Goal: Task Accomplishment & Management: Use online tool/utility

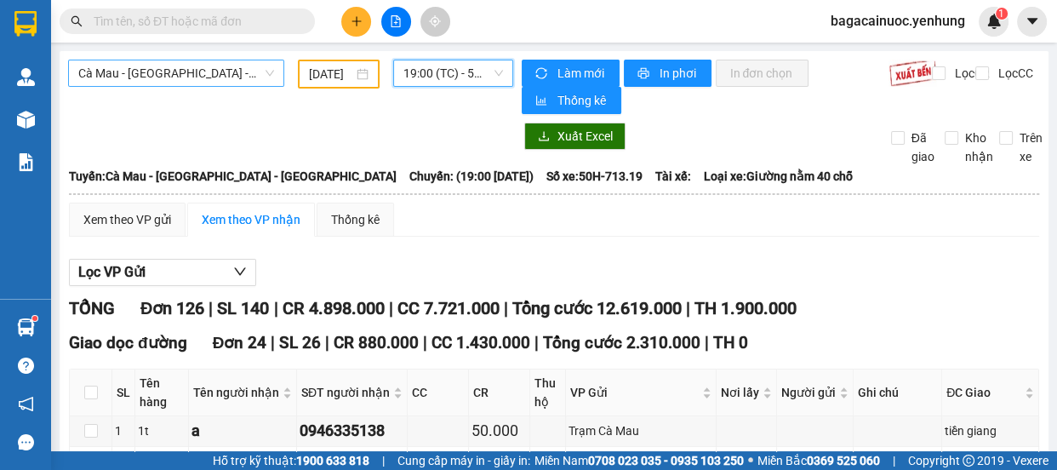
click at [240, 75] on span "Cà Mau - Sài Gòn - Đồng Nai" at bounding box center [176, 73] width 196 height 26
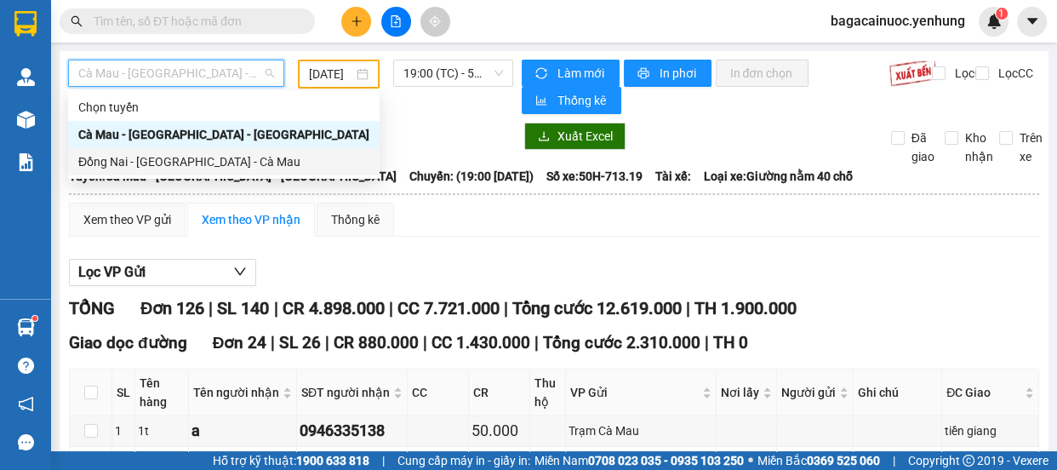
click at [152, 155] on div "Đồng Nai - Sài Gòn - Cà Mau" at bounding box center [223, 161] width 291 height 19
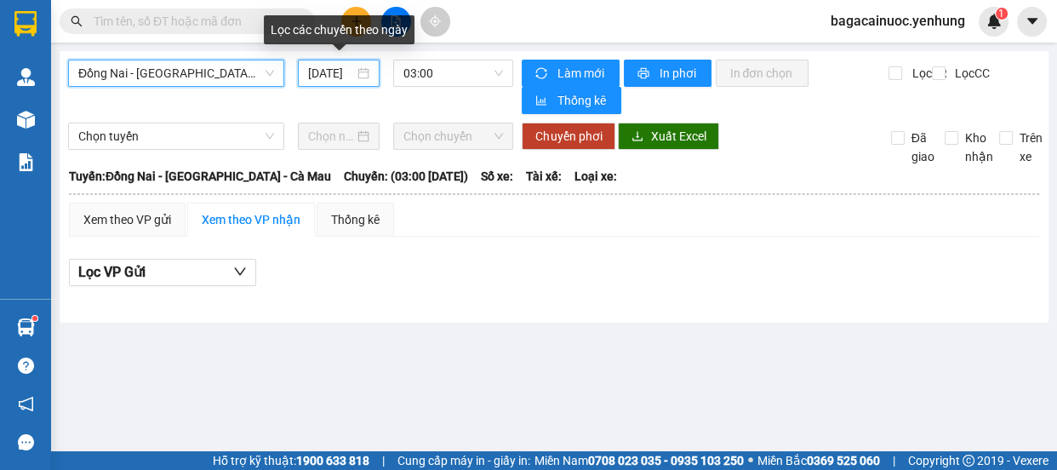
click at [315, 82] on input "14/09/2025" at bounding box center [331, 73] width 46 height 19
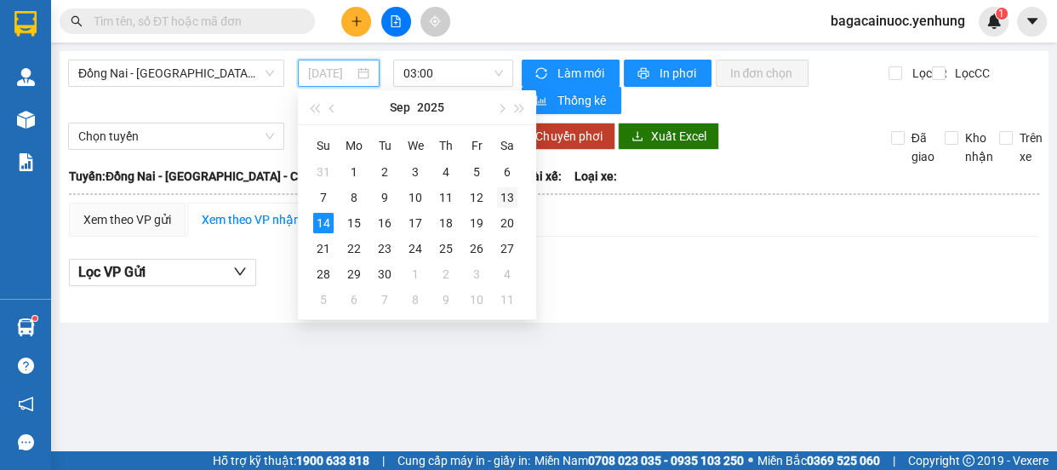
click at [503, 197] on div "13" at bounding box center [507, 197] width 20 height 20
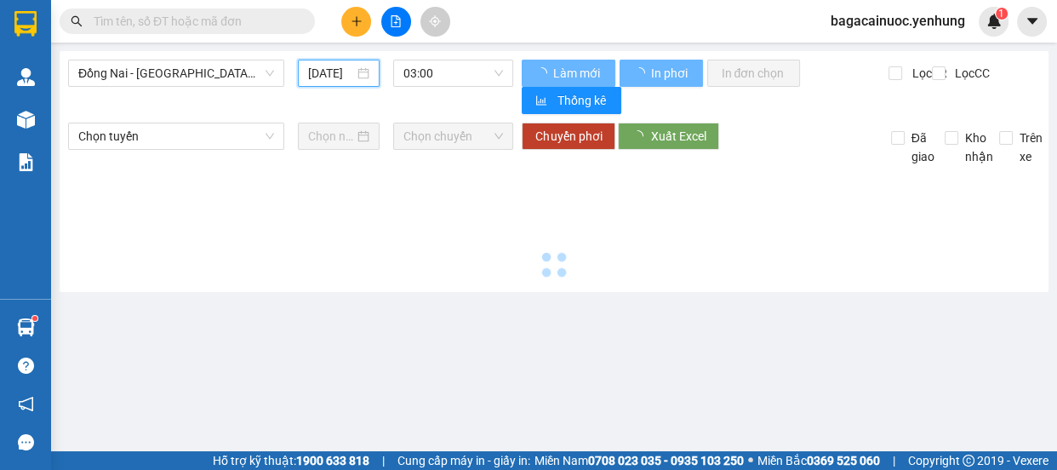
type input "13/09/2025"
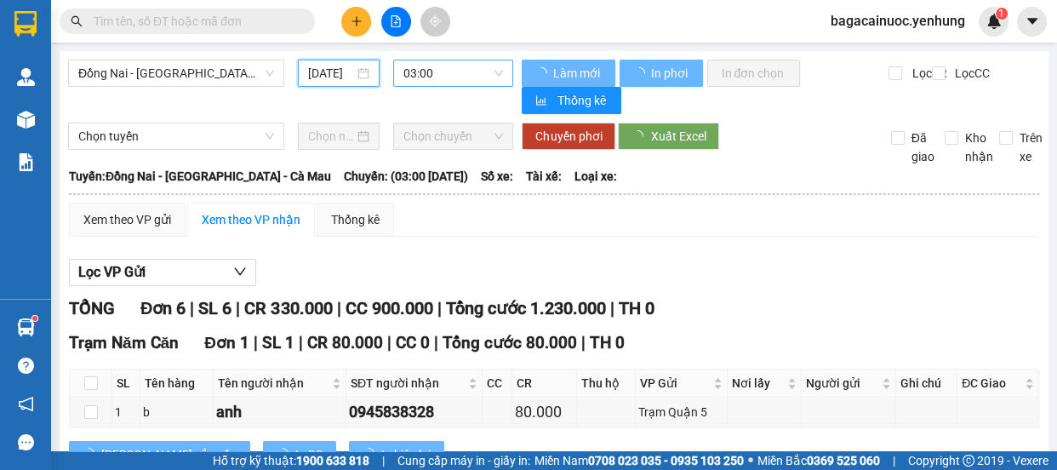
click at [460, 79] on span "03:00" at bounding box center [453, 73] width 100 height 26
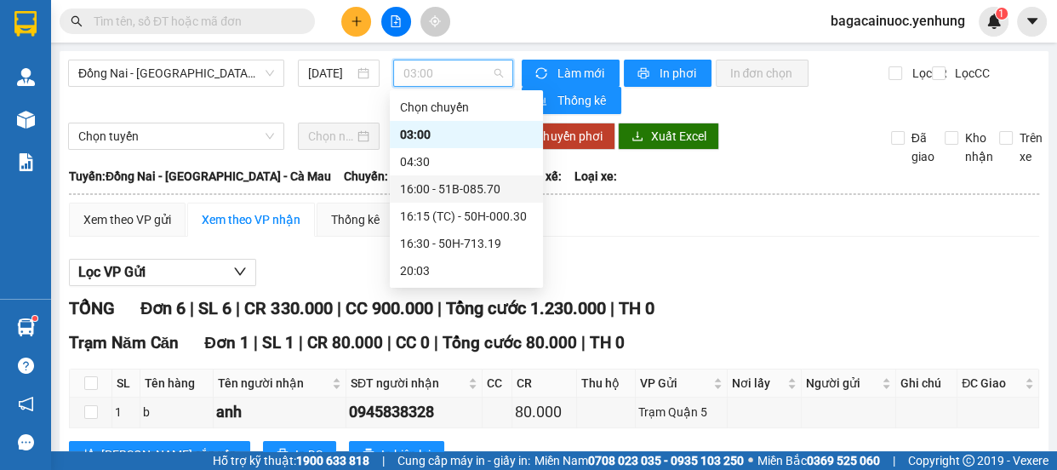
click at [463, 189] on div "16:00 - 51B-085.70" at bounding box center [466, 189] width 133 height 19
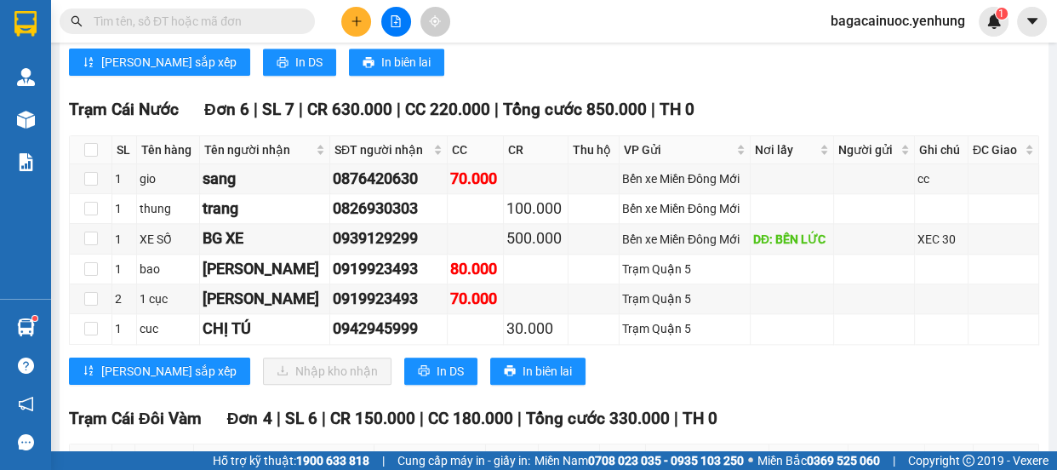
scroll to position [1677, 0]
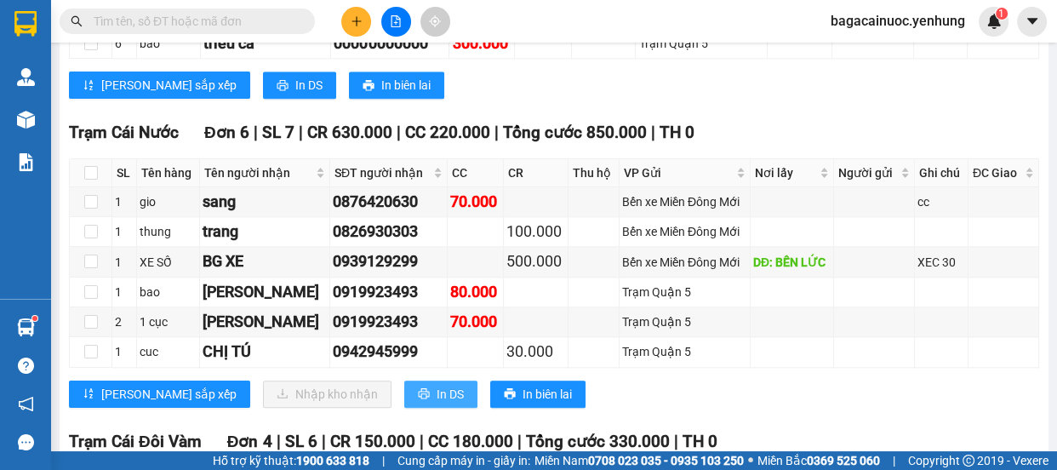
click at [418, 392] on icon "printer" at bounding box center [424, 393] width 12 height 12
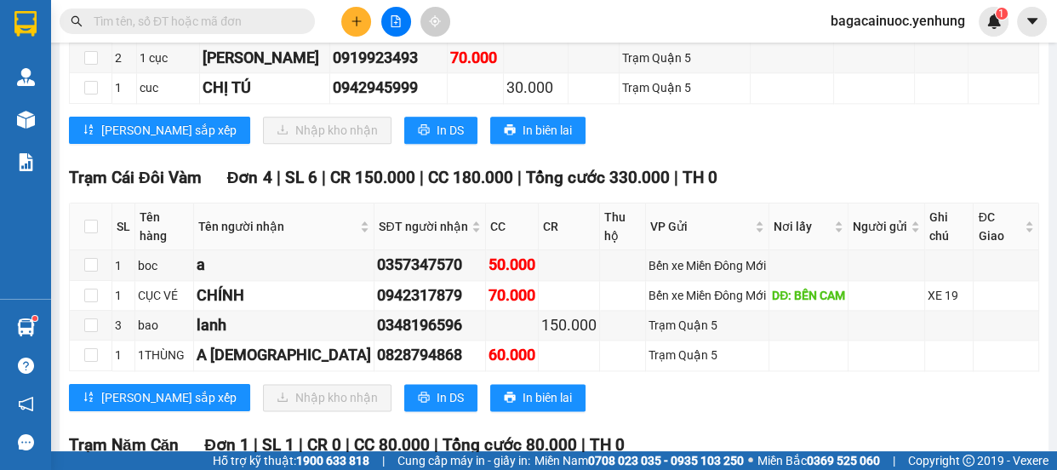
scroll to position [1964, 0]
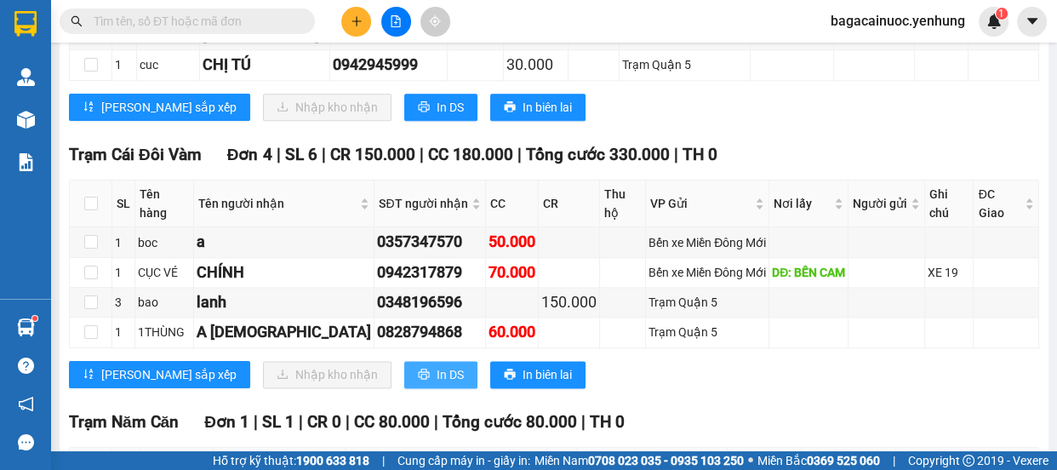
click at [437, 365] on span "In DS" at bounding box center [450, 374] width 27 height 19
click at [437, 117] on span "In DS" at bounding box center [450, 107] width 27 height 19
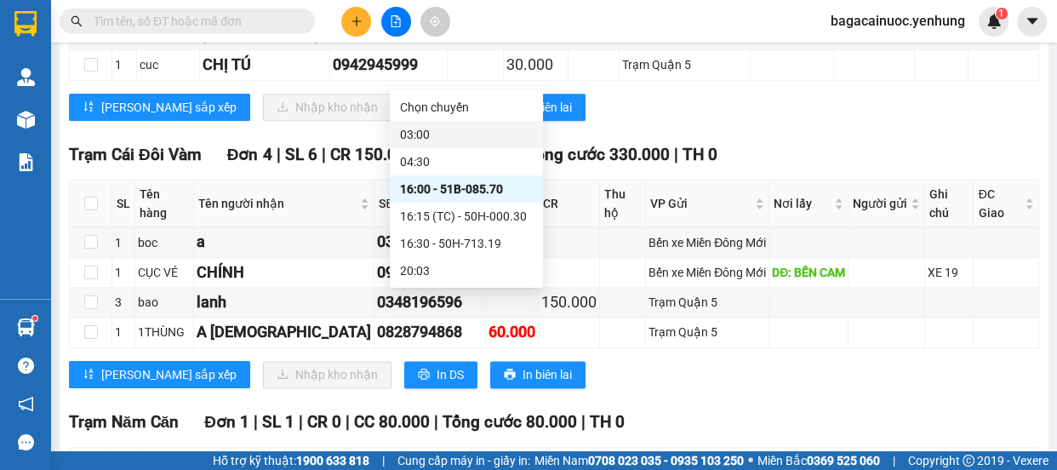
click at [457, 132] on div "03:00" at bounding box center [466, 134] width 133 height 19
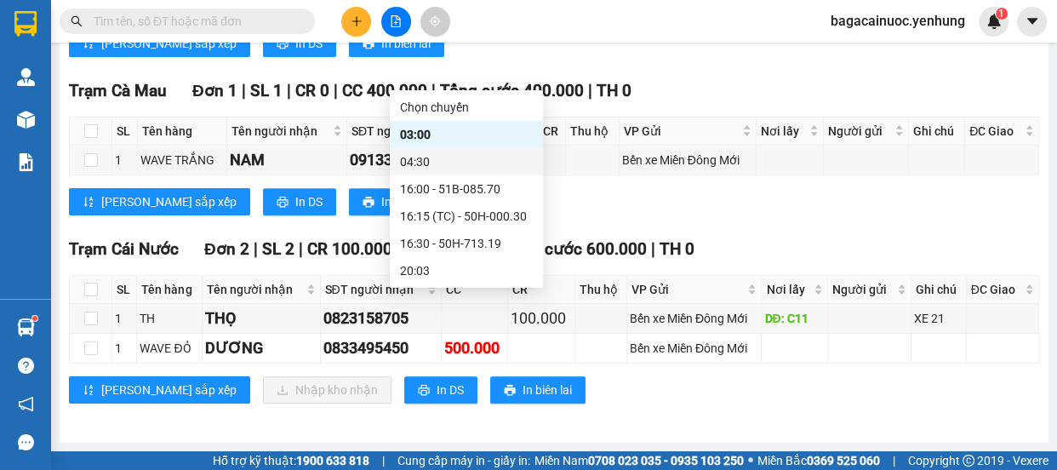
click at [467, 167] on div "04:30" at bounding box center [466, 161] width 133 height 19
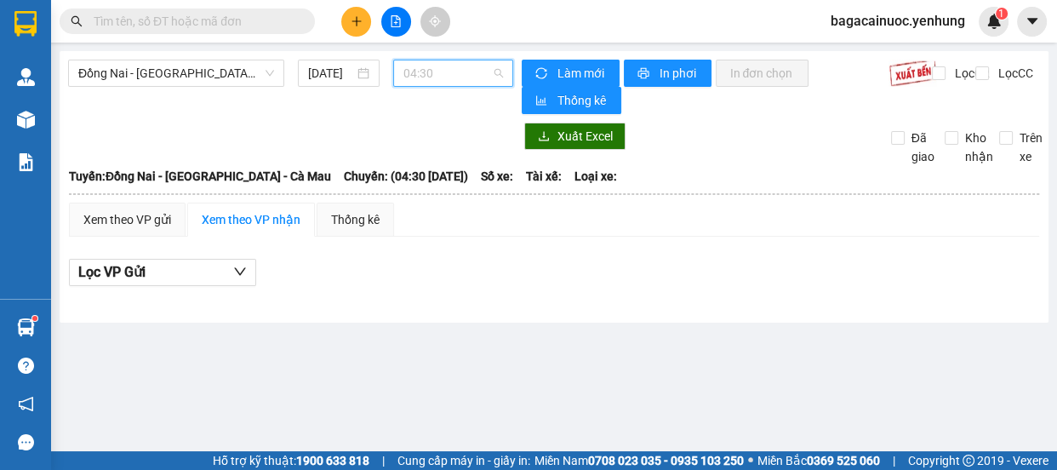
click at [465, 83] on span "04:30" at bounding box center [453, 73] width 100 height 26
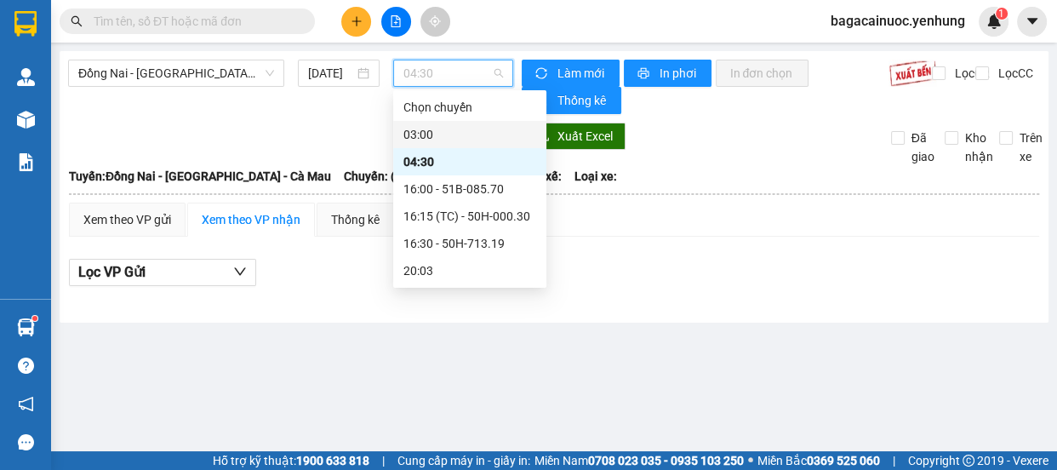
click at [472, 128] on div "03:00" at bounding box center [469, 134] width 133 height 19
